Goal: Information Seeking & Learning: Find specific fact

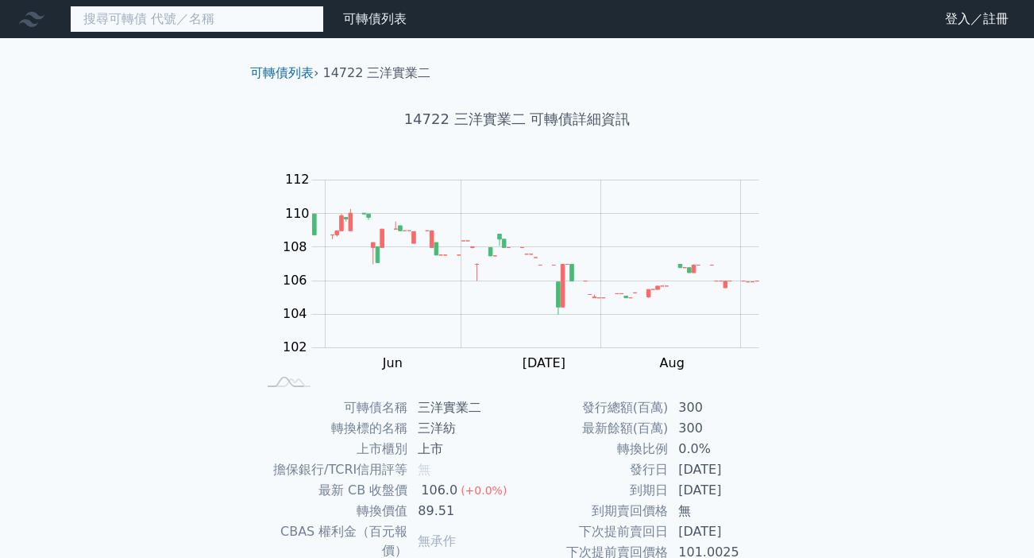
click at [114, 17] on input at bounding box center [197, 19] width 254 height 27
paste input "81473正[PERSON_NAME]"
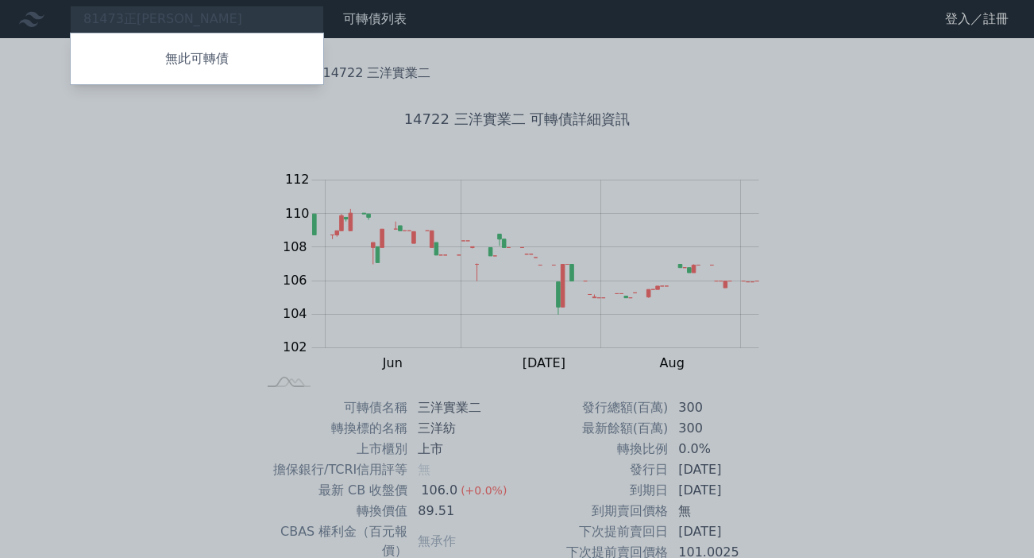
click at [183, 20] on div at bounding box center [517, 279] width 1034 height 558
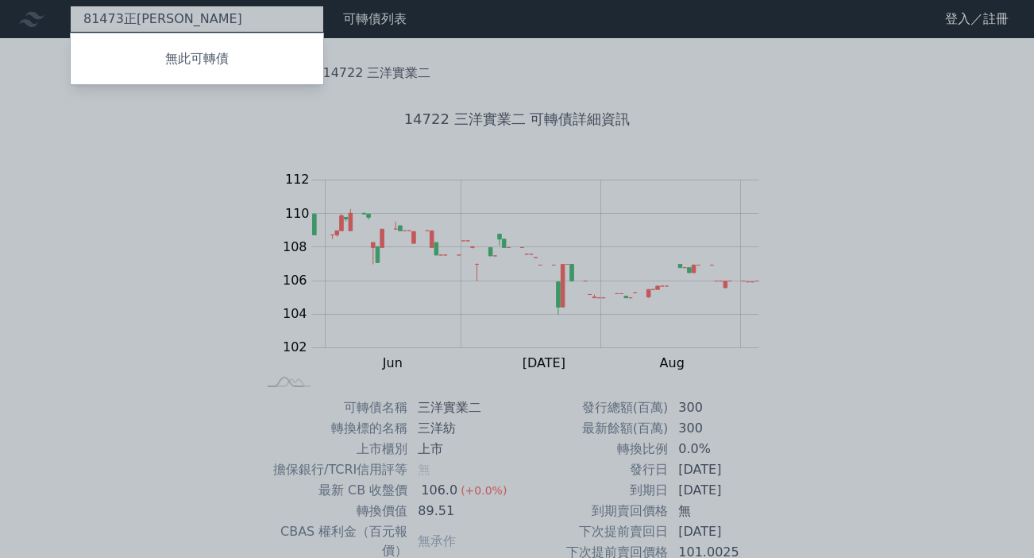
click at [180, 18] on div "81473正[PERSON_NAME] 無此可轉債" at bounding box center [197, 19] width 254 height 27
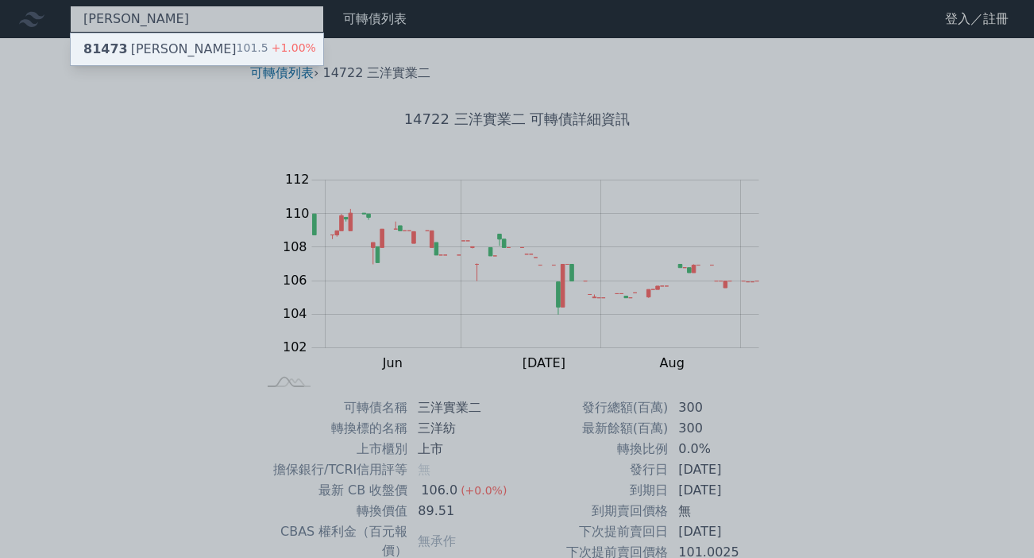
type input "[PERSON_NAME]"
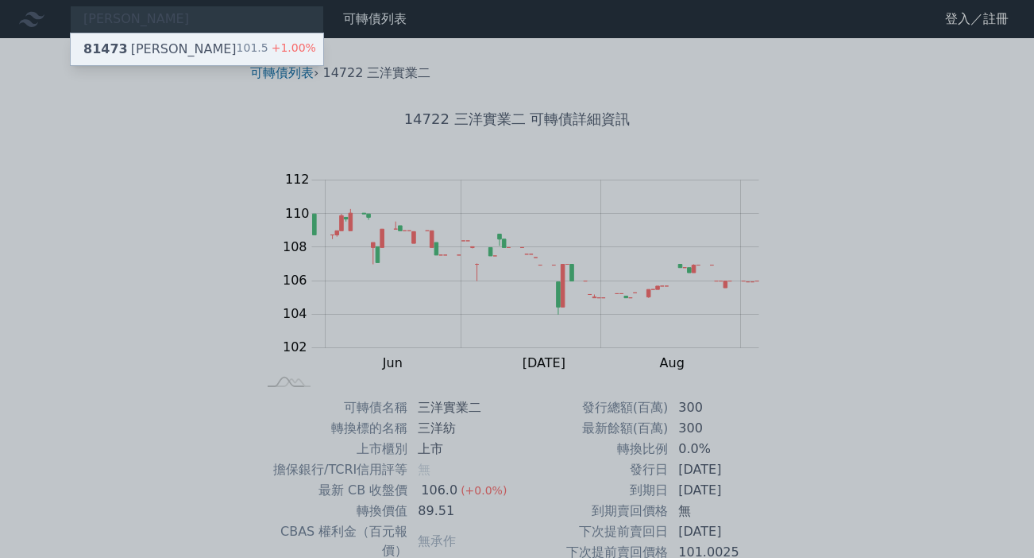
click at [117, 52] on span "81473" at bounding box center [105, 48] width 44 height 15
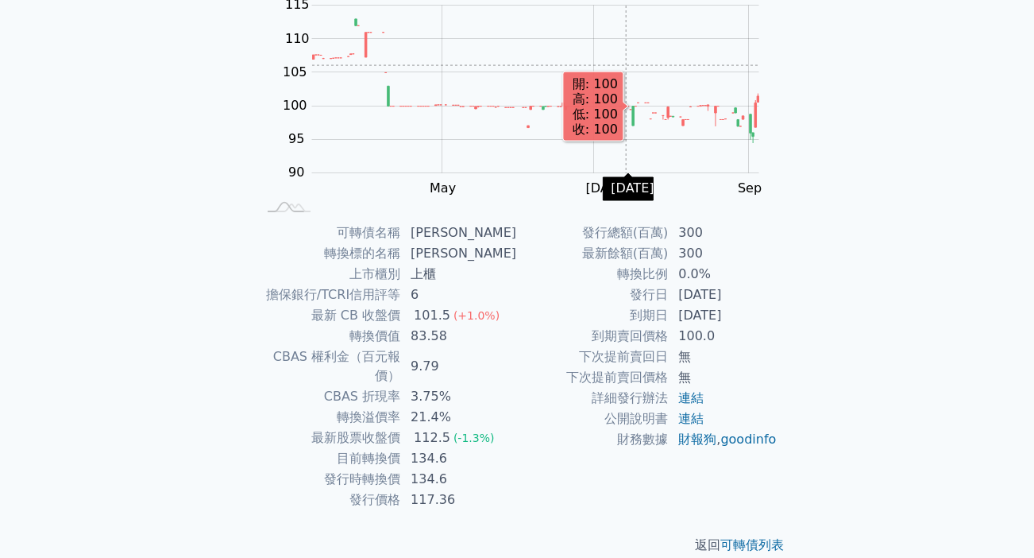
scroll to position [178, 0]
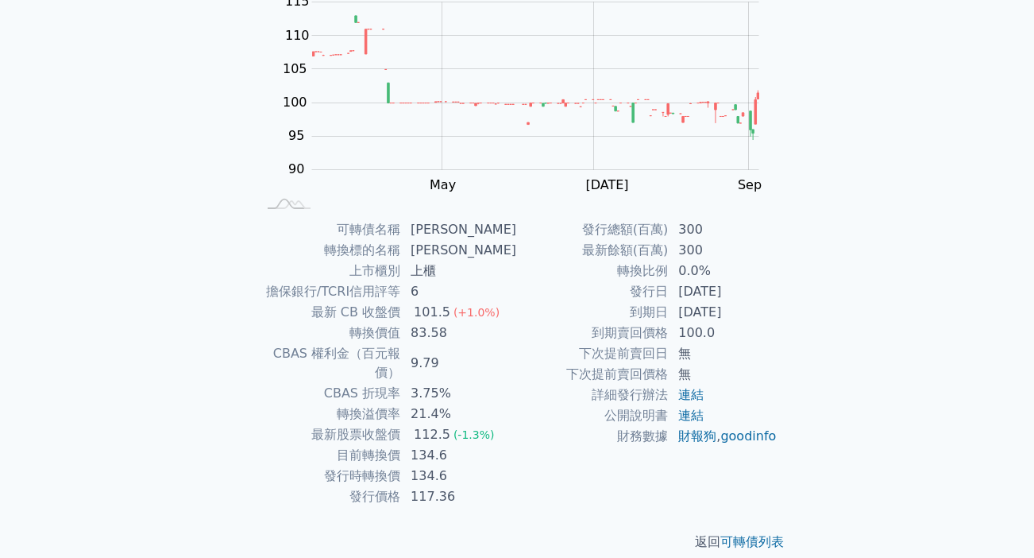
drag, startPoint x: 683, startPoint y: 310, endPoint x: 764, endPoint y: 307, distance: 80.3
click at [764, 307] on td "[DATE]" at bounding box center [723, 312] width 109 height 21
copy td "[DATE]"
click at [698, 398] on link "連結" at bounding box center [691, 394] width 25 height 15
